Goal: Task Accomplishment & Management: Use online tool/utility

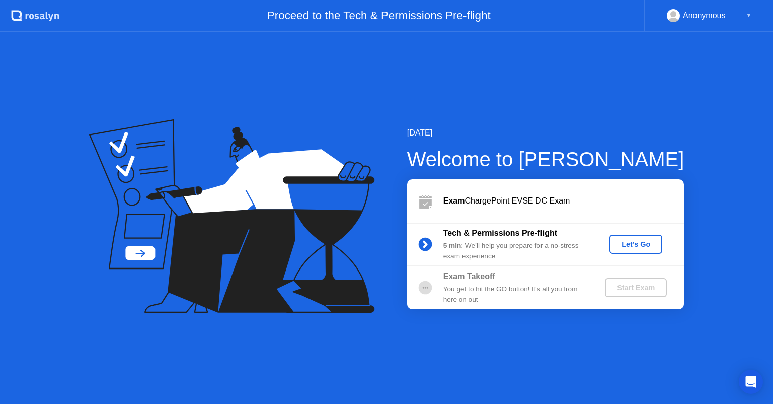
click at [633, 243] on div "Let's Go" at bounding box center [636, 244] width 45 height 8
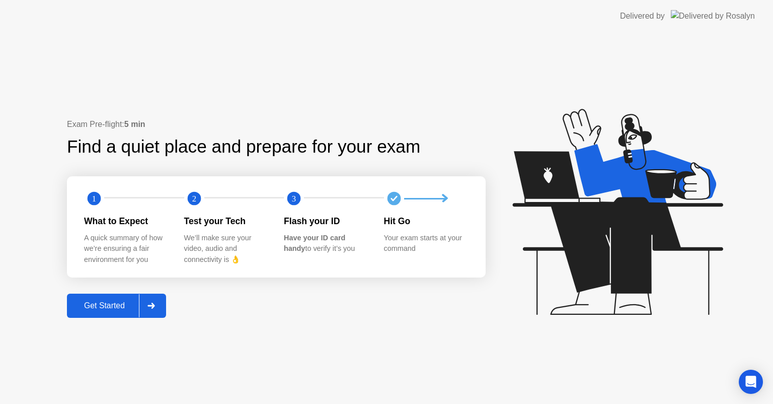
click at [90, 305] on div "Get Started" at bounding box center [104, 305] width 69 height 9
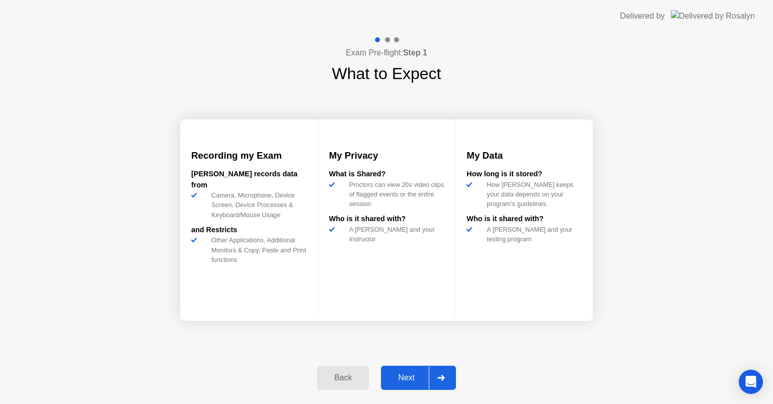
click at [393, 382] on div "Next" at bounding box center [406, 377] width 45 height 9
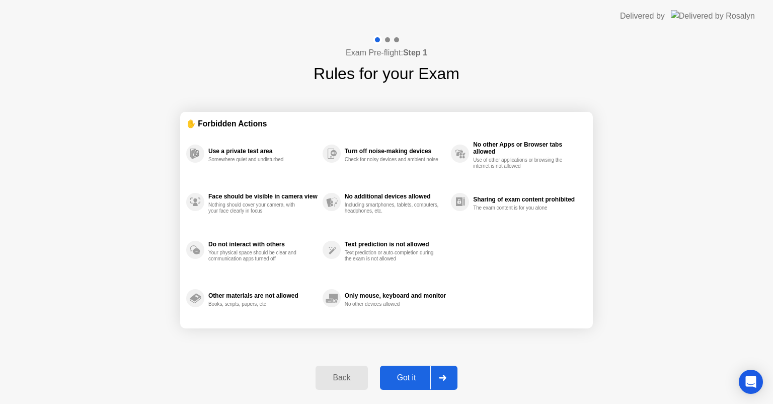
click at [395, 379] on div "Got it" at bounding box center [406, 377] width 47 height 9
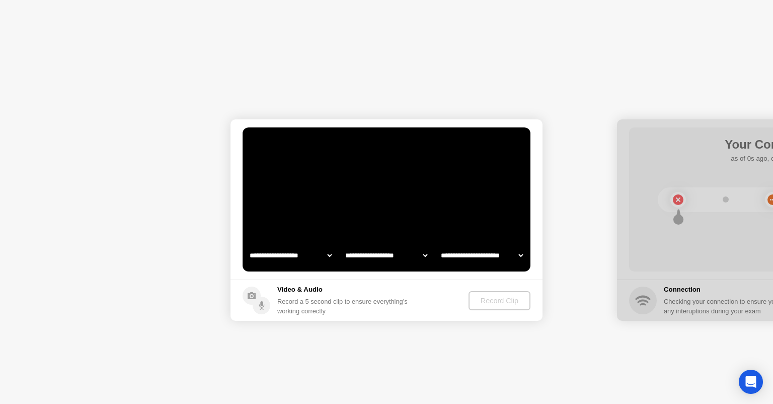
select select "**********"
select select "*******"
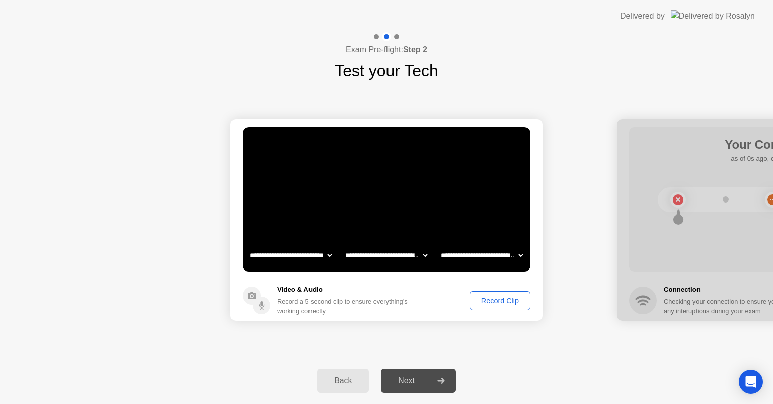
click at [504, 300] on div "Record Clip" at bounding box center [500, 301] width 54 height 8
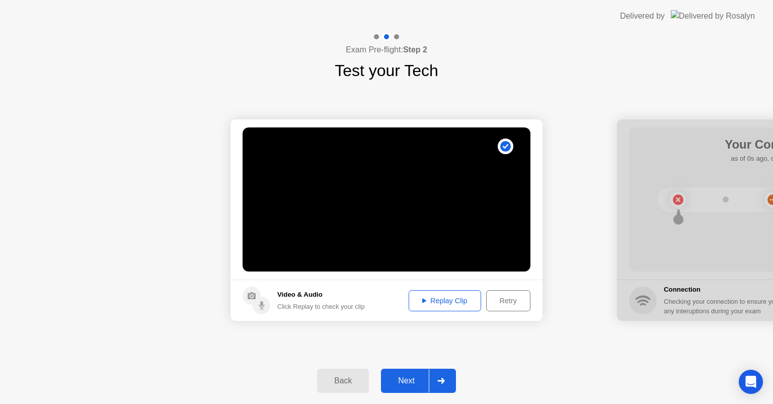
click at [402, 385] on div "Next" at bounding box center [406, 380] width 45 height 9
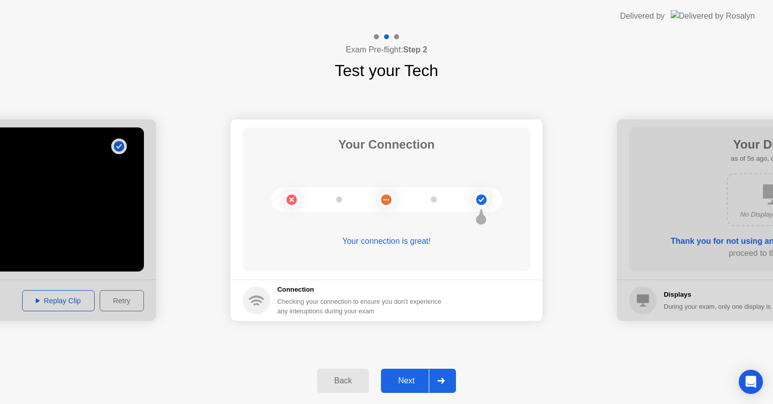
click at [399, 382] on div "Next" at bounding box center [406, 380] width 45 height 9
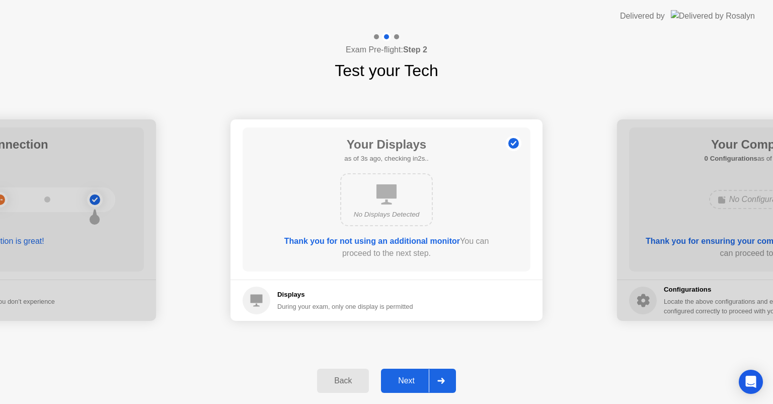
click at [399, 382] on div "Next" at bounding box center [406, 380] width 45 height 9
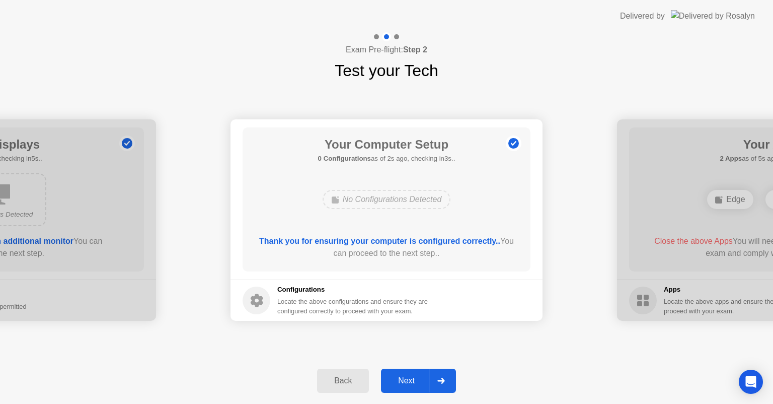
click at [399, 382] on div "Next" at bounding box center [406, 380] width 45 height 9
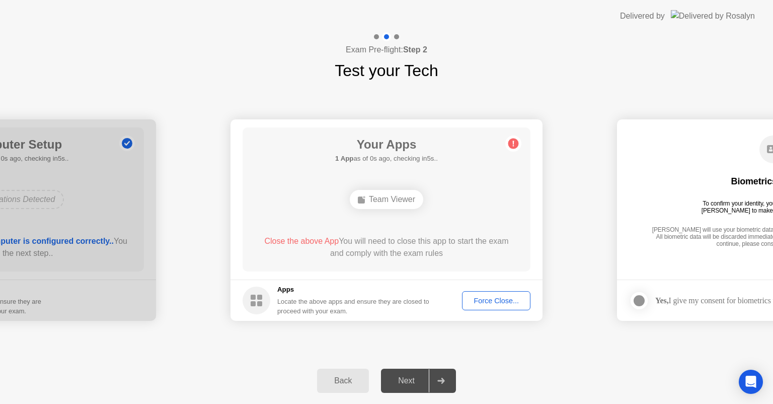
click at [209, 55] on div "Exam Pre-flight: Step 2 Test your Tech" at bounding box center [386, 57] width 773 height 50
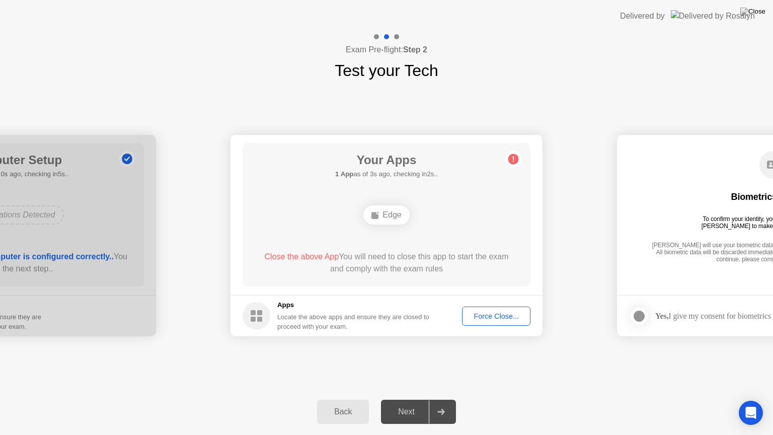
click at [479, 316] on div "Force Close..." at bounding box center [496, 316] width 61 height 8
click at [416, 227] on div "Edge" at bounding box center [386, 214] width 231 height 27
click at [497, 316] on div "Force Close..." at bounding box center [496, 316] width 61 height 8
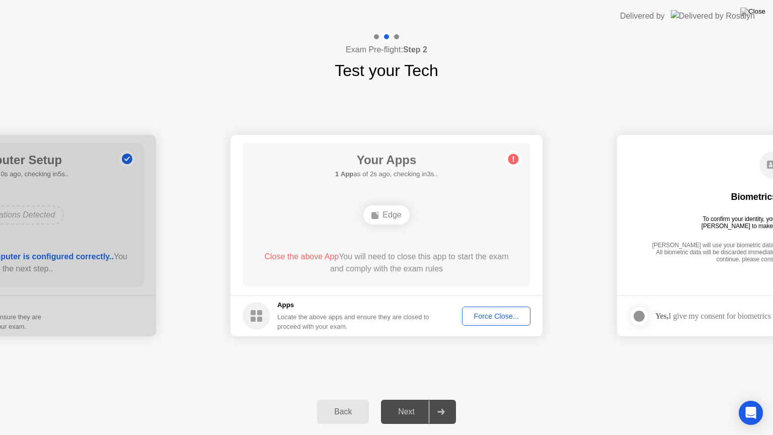
click at [0, 403] on div "Back Next" at bounding box center [386, 412] width 773 height 46
click at [393, 243] on div "Your Apps 1 App as of 4s ago, checking in1s.. Edge Close the above App You will…" at bounding box center [387, 215] width 288 height 144
click at [760, 15] on img at bounding box center [753, 12] width 25 height 8
click at [342, 403] on div "Back" at bounding box center [343, 411] width 46 height 9
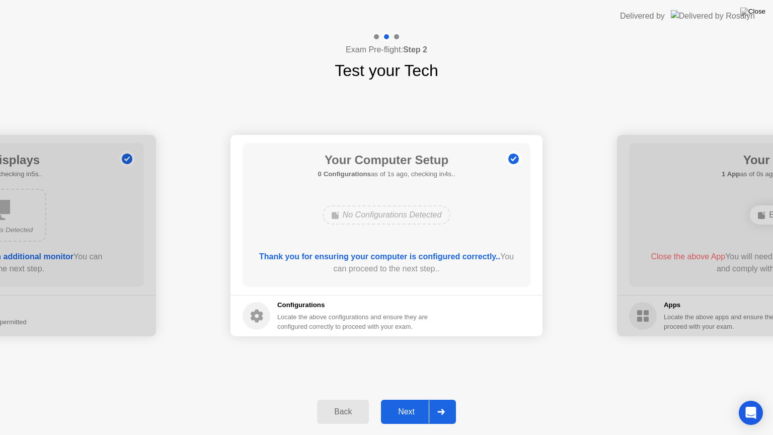
click at [7, 403] on div "Back Next" at bounding box center [386, 412] width 773 height 46
click at [8, 403] on div "Back Next" at bounding box center [386, 412] width 773 height 46
click at [9, 403] on div "Back Next" at bounding box center [386, 412] width 773 height 46
click at [438, 403] on icon at bounding box center [442, 412] width 8 height 6
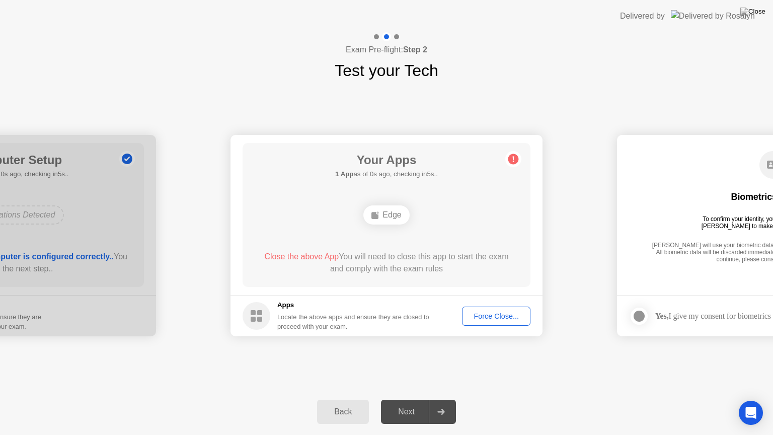
click at [383, 213] on div "Edge" at bounding box center [387, 214] width 46 height 19
click at [480, 318] on div "Force Close..." at bounding box center [496, 316] width 61 height 8
click at [759, 15] on img at bounding box center [753, 12] width 25 height 8
